Goal: Information Seeking & Learning: Learn about a topic

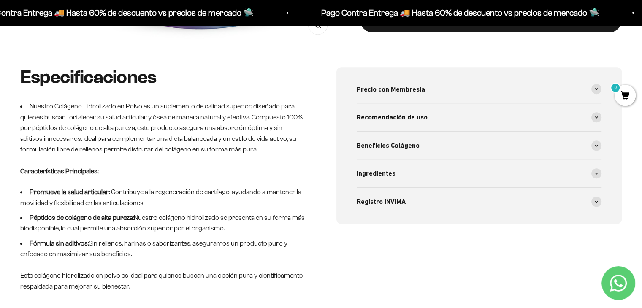
scroll to position [338, 0]
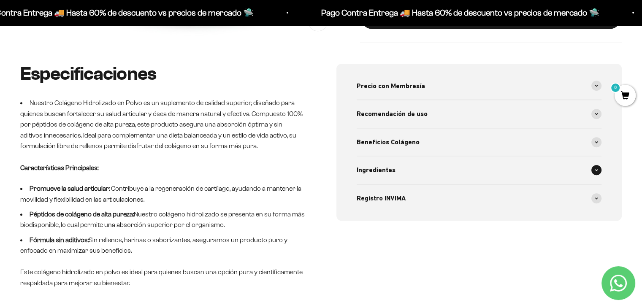
click at [362, 168] on span "Ingredientes" at bounding box center [376, 170] width 39 height 11
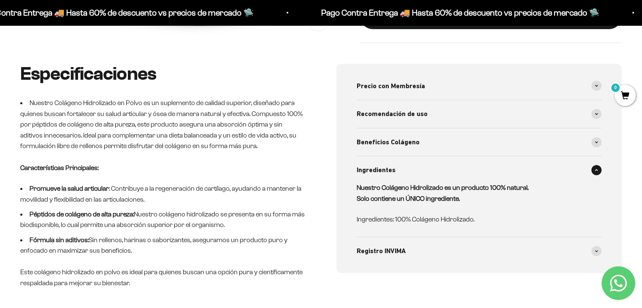
click at [361, 168] on span "Ingredientes" at bounding box center [376, 170] width 39 height 11
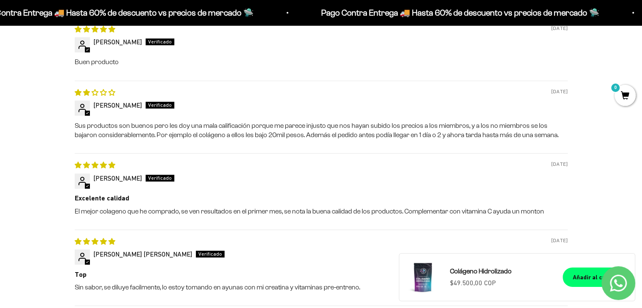
scroll to position [844, 0]
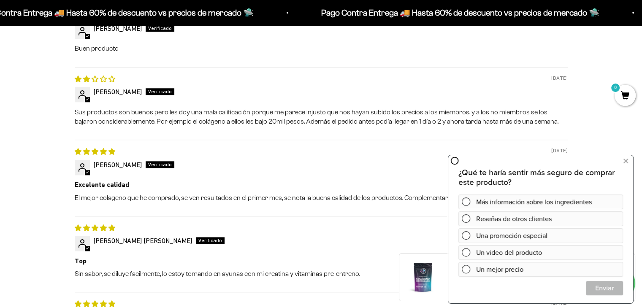
click at [625, 163] on icon at bounding box center [625, 161] width 5 height 11
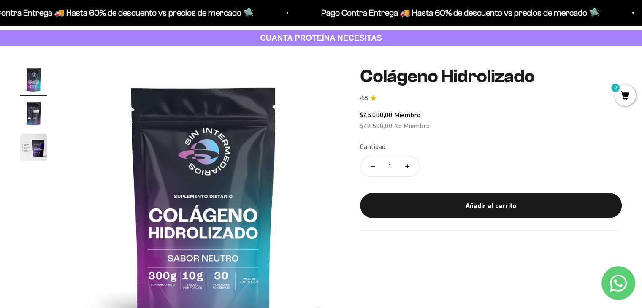
scroll to position [42, 0]
click at [38, 143] on img "Ir al artículo 3" at bounding box center [33, 147] width 27 height 27
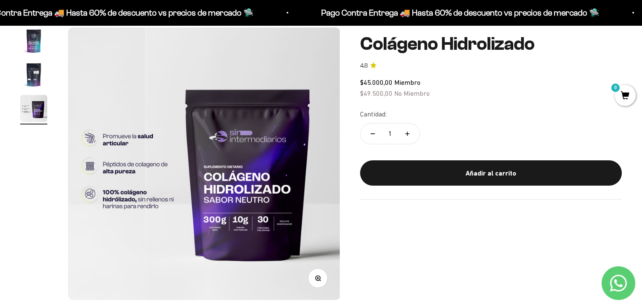
scroll to position [84, 0]
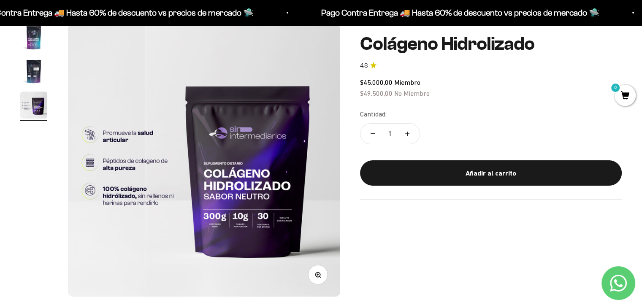
click at [41, 76] on img "Ir al artículo 2" at bounding box center [33, 71] width 27 height 27
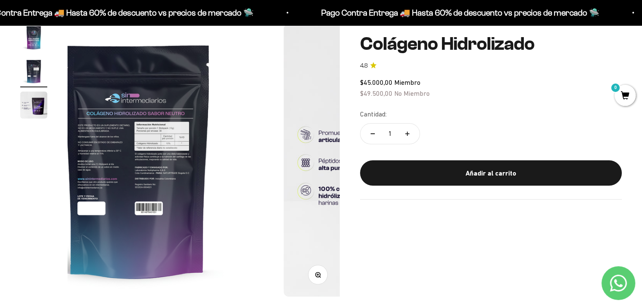
scroll to position [0, 282]
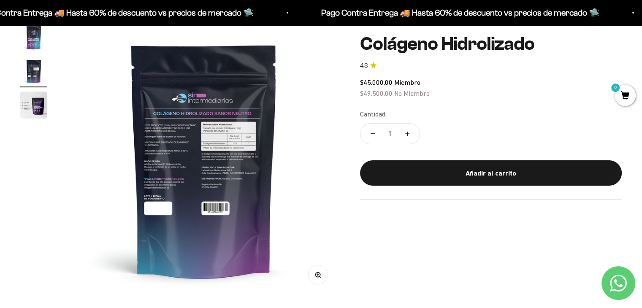
click at [197, 134] on img at bounding box center [204, 160] width 272 height 272
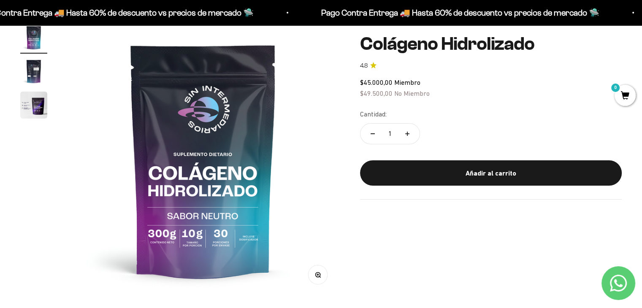
scroll to position [0, 0]
click at [25, 65] on img "Ir al artículo 2" at bounding box center [33, 71] width 27 height 27
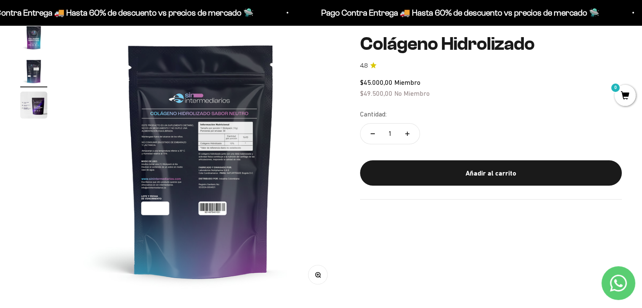
click at [268, 156] on img at bounding box center [201, 160] width 272 height 272
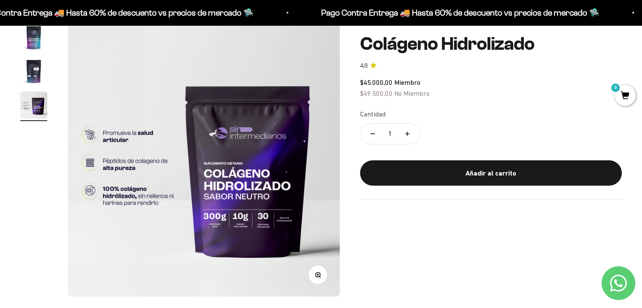
click at [40, 80] on img "Ir al artículo 2" at bounding box center [33, 71] width 27 height 27
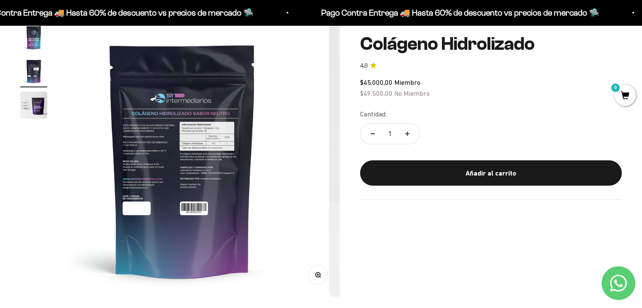
scroll to position [0, 282]
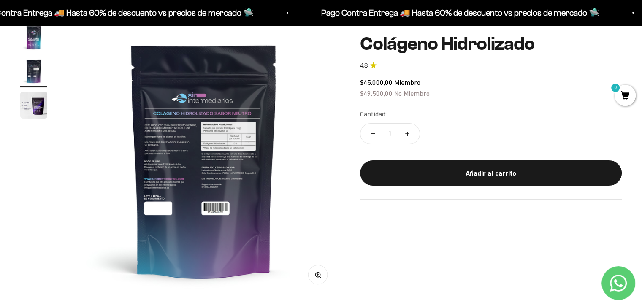
click at [324, 275] on button "Zoom" at bounding box center [317, 274] width 19 height 19
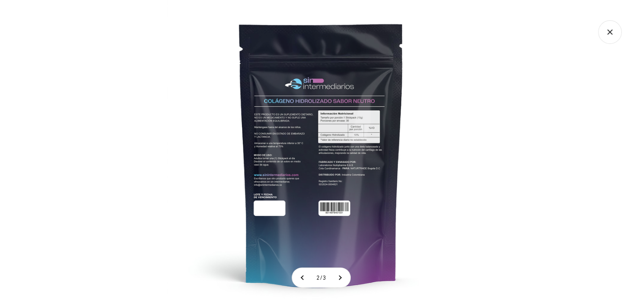
click at [307, 154] on img at bounding box center [321, 154] width 308 height 308
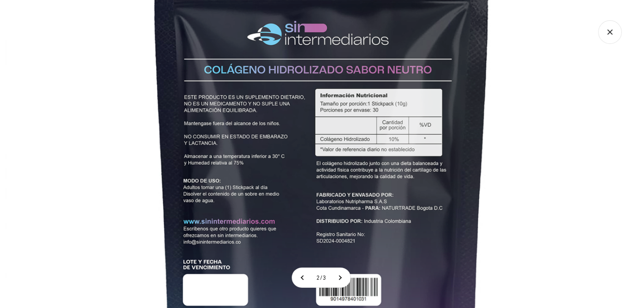
click at [308, 155] on img at bounding box center [321, 178] width 633 height 633
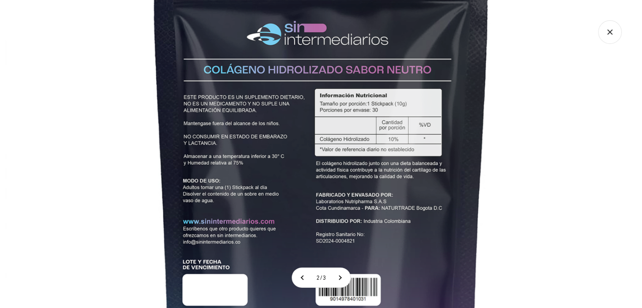
click at [329, 187] on img at bounding box center [321, 178] width 633 height 633
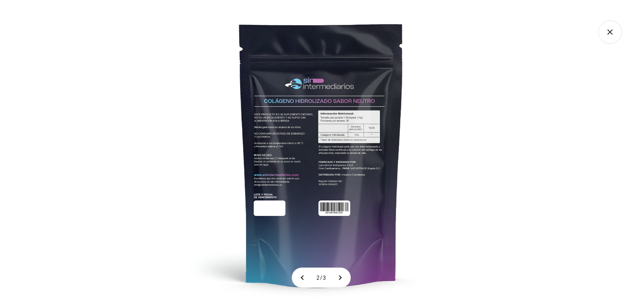
click at [617, 26] on icon "Cerrar galería" at bounding box center [610, 32] width 24 height 24
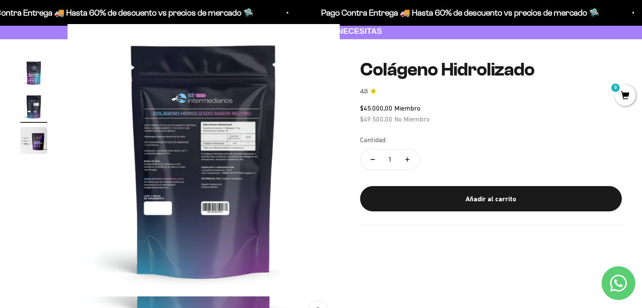
scroll to position [0, 0]
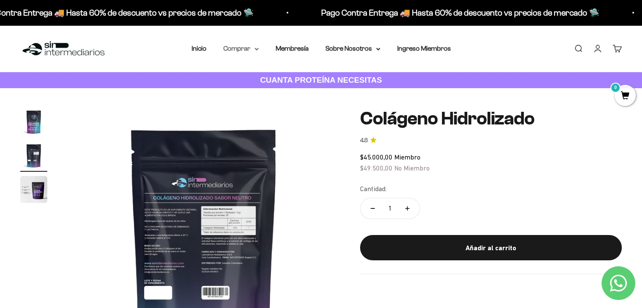
click at [252, 51] on summary "Comprar" at bounding box center [240, 48] width 35 height 11
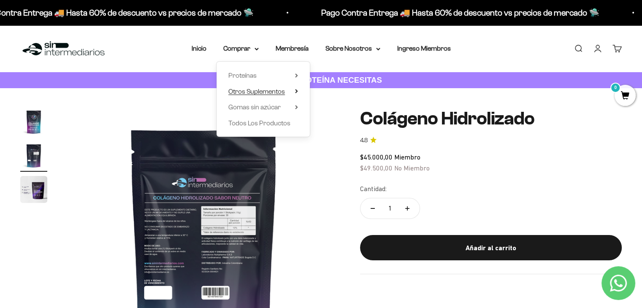
click at [292, 91] on summary "Otros Suplementos" at bounding box center [263, 91] width 70 height 11
click at [292, 109] on summary "Gomas sin azúcar" at bounding box center [263, 107] width 70 height 11
click at [294, 76] on summary "Proteínas" at bounding box center [263, 75] width 70 height 11
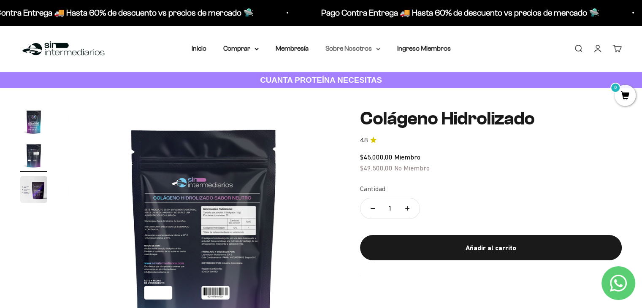
click at [358, 50] on summary "Sobre Nosotros" at bounding box center [352, 48] width 55 height 11
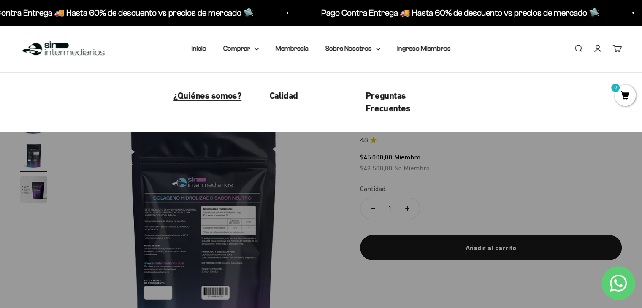
click at [206, 100] on span "¿Quiénes somos?" at bounding box center [207, 95] width 68 height 11
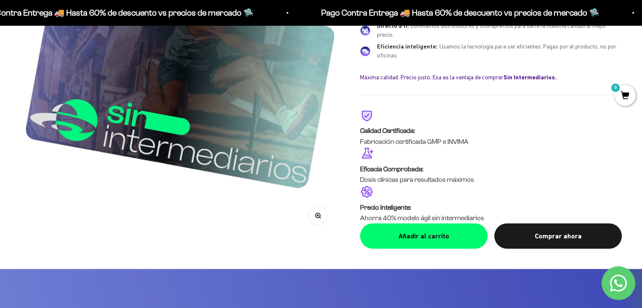
scroll to position [1547, 0]
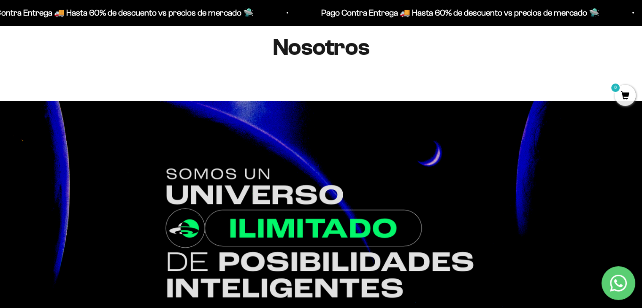
scroll to position [0, 0]
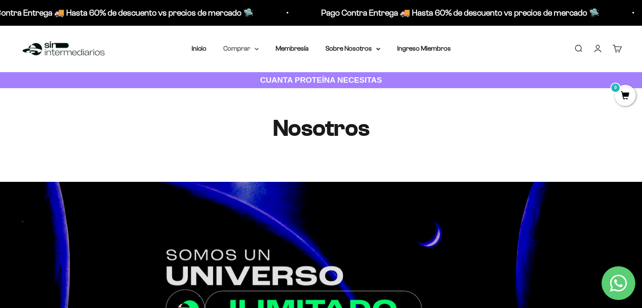
click at [231, 49] on summary "Comprar" at bounding box center [240, 48] width 35 height 11
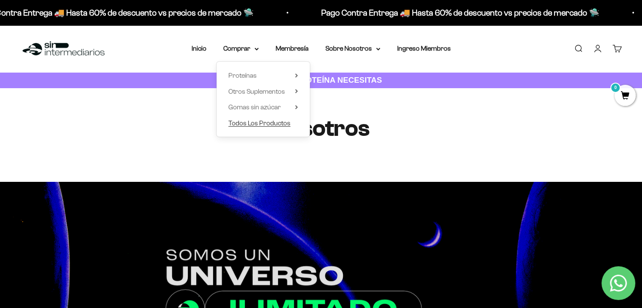
click at [283, 119] on span "Todos Los Productos" at bounding box center [259, 122] width 62 height 7
